Goal: Task Accomplishment & Management: Use online tool/utility

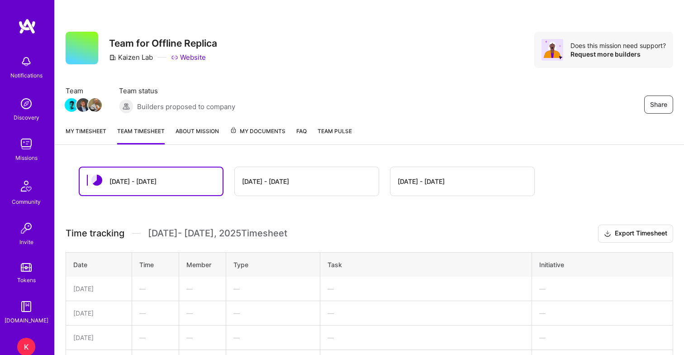
scroll to position [234, 0]
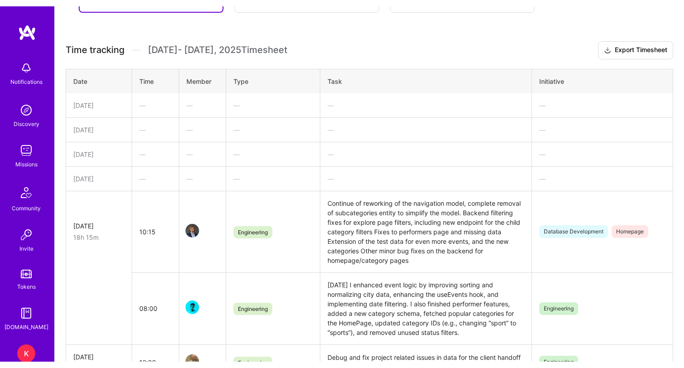
scroll to position [227, 0]
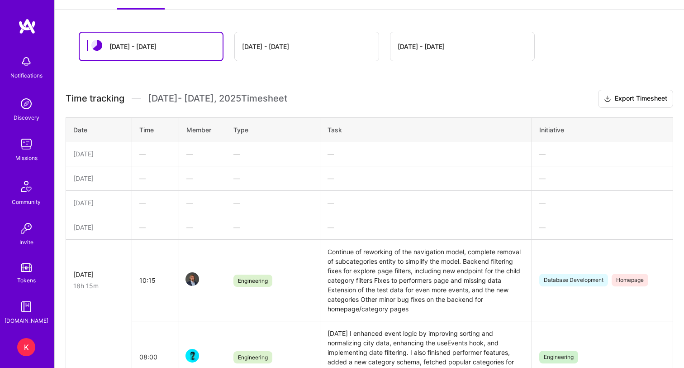
scroll to position [96, 0]
